Goal: Navigation & Orientation: Find specific page/section

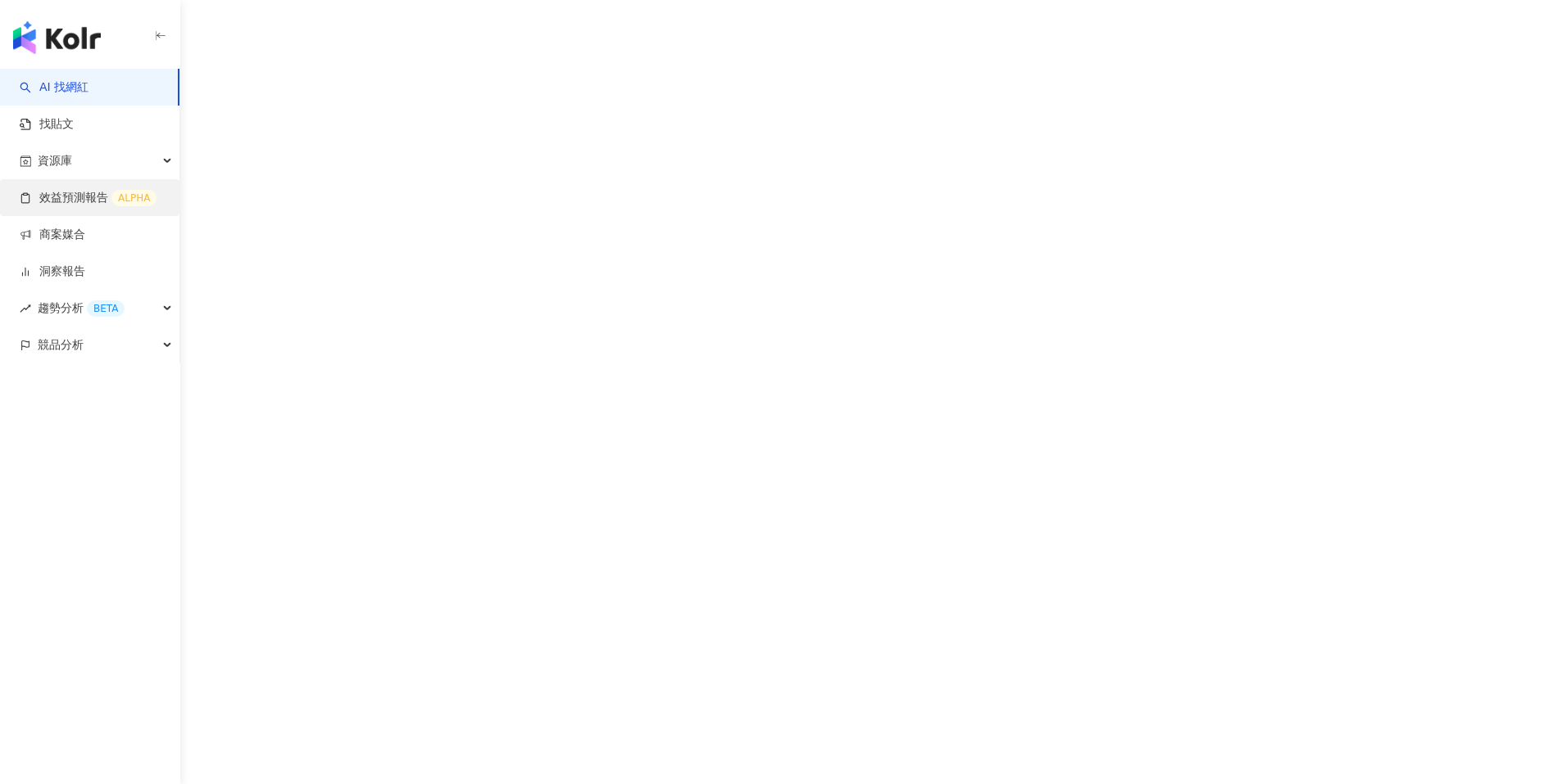
click at [114, 192] on link "效益預測報告 ALPHA" at bounding box center [88, 198] width 137 height 17
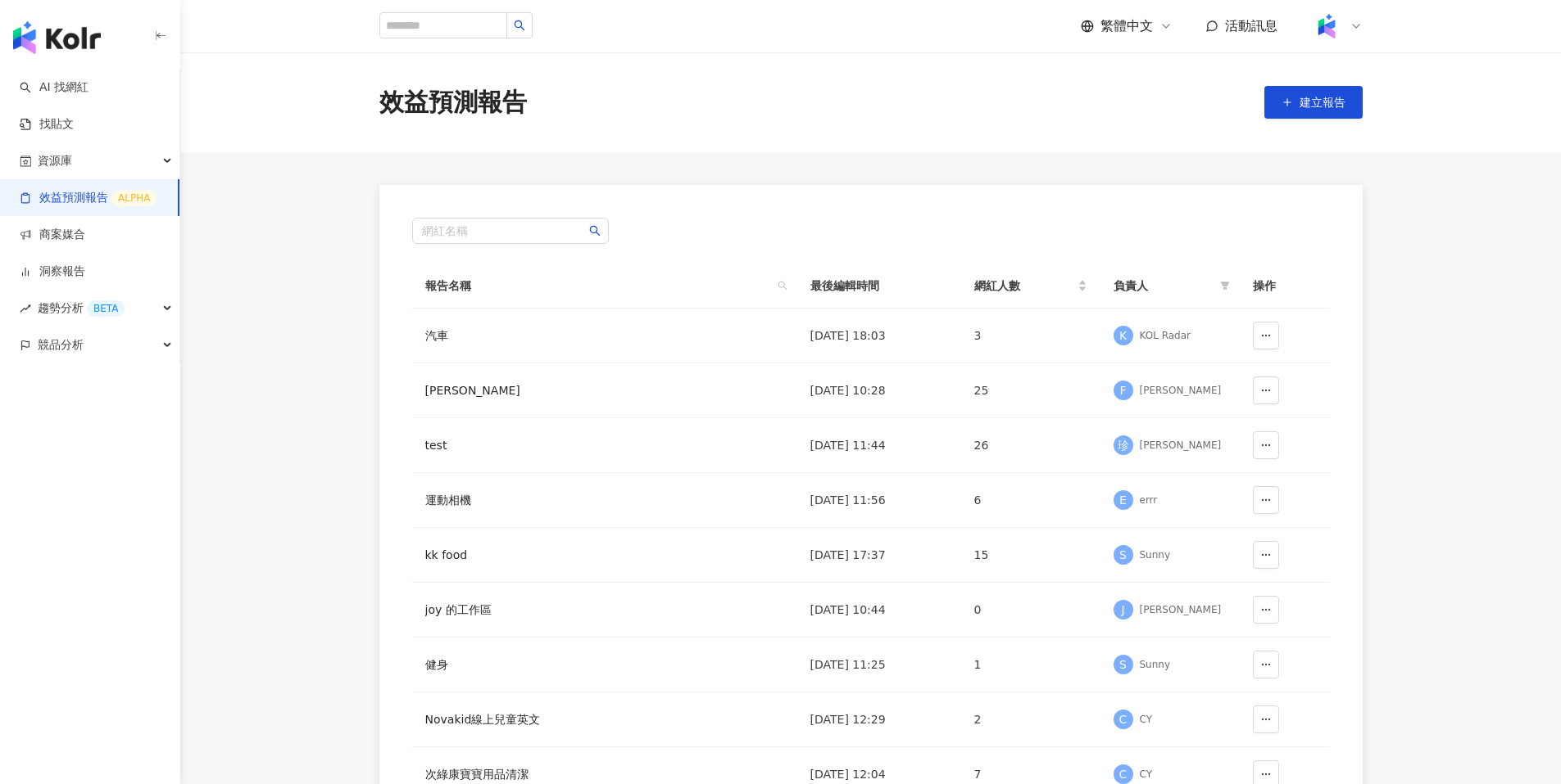
click at [1357, 27] on icon at bounding box center [1355, 25] width 13 height 13
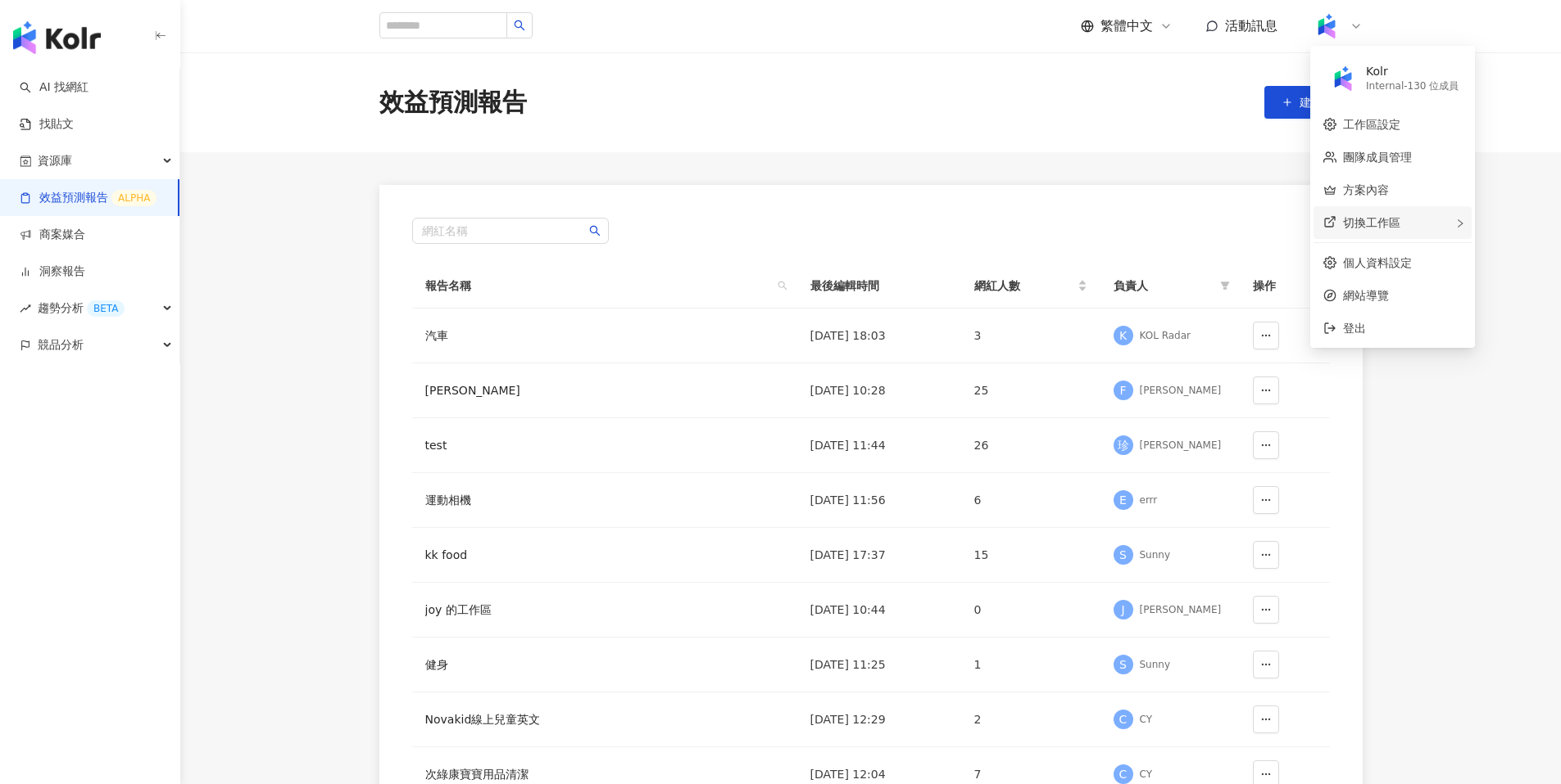
click at [1368, 224] on span "切換工作區" at bounding box center [1371, 222] width 58 height 13
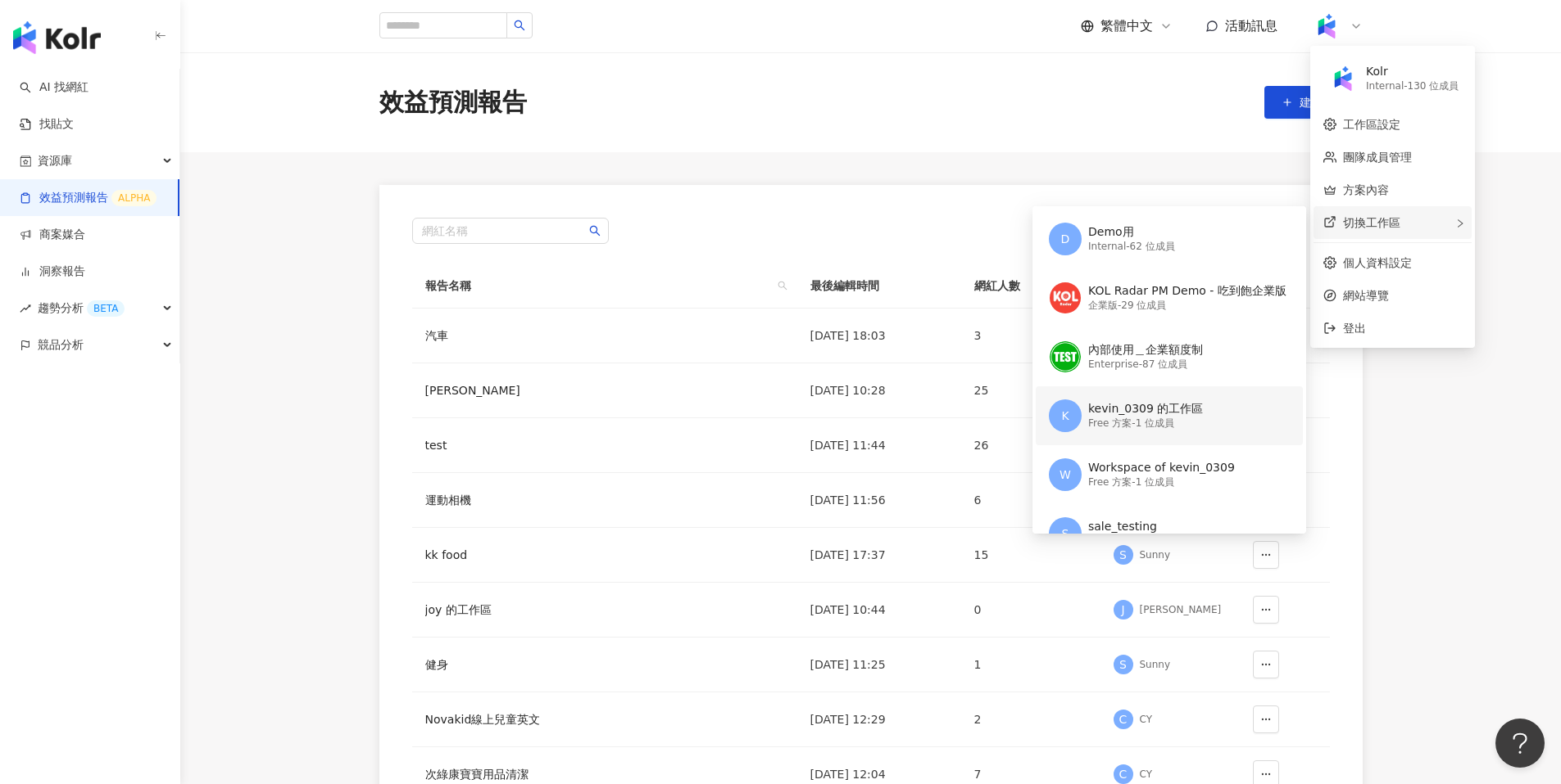
click at [1131, 413] on div "kevin_0309 的工作區" at bounding box center [1145, 409] width 115 height 17
